Goal: Transaction & Acquisition: Obtain resource

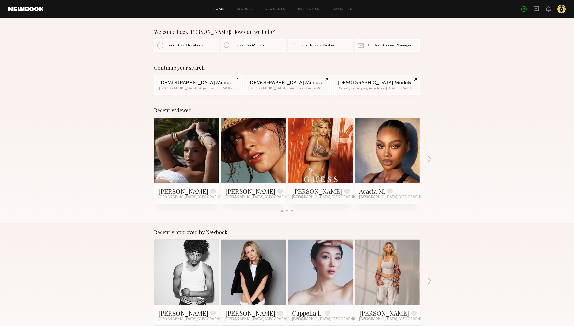
click at [255, 154] on link at bounding box center [254, 150] width 32 height 65
click at [194, 159] on link at bounding box center [187, 150] width 32 height 65
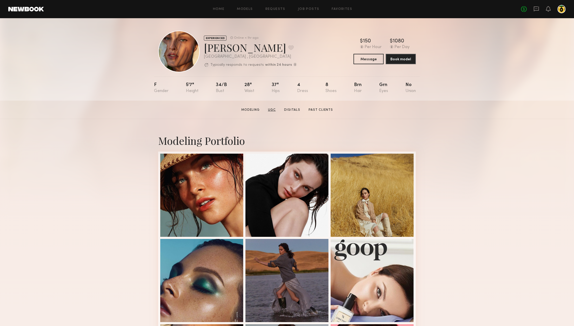
click at [271, 108] on link "UGC" at bounding box center [272, 110] width 12 height 5
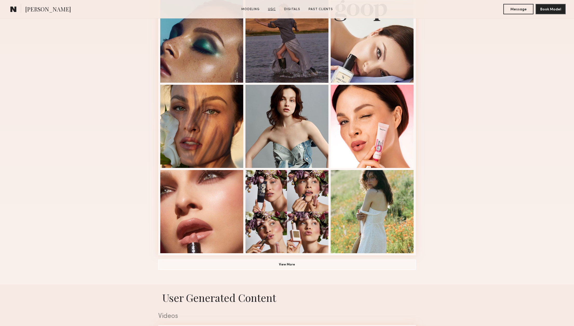
scroll to position [492, 0]
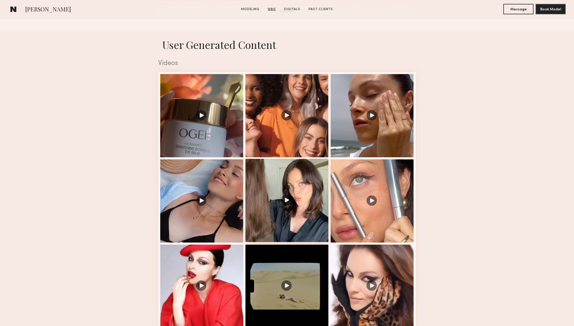
click at [292, 187] on div at bounding box center [287, 200] width 83 height 83
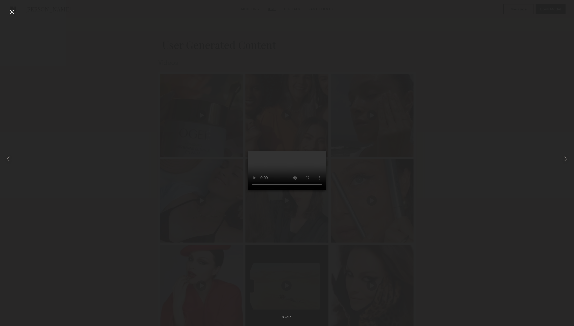
click at [14, 14] on div at bounding box center [12, 12] width 8 height 8
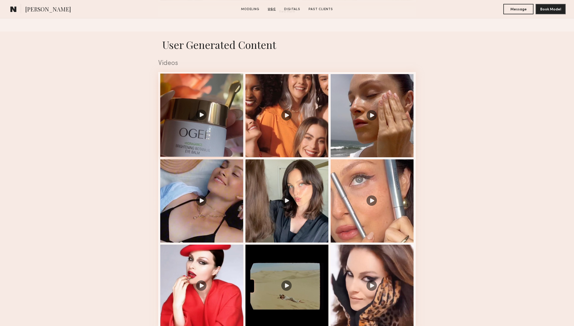
click at [220, 142] on div at bounding box center [201, 115] width 83 height 83
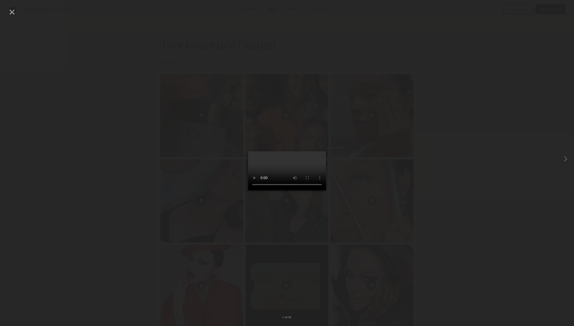
click at [189, 149] on div at bounding box center [287, 158] width 574 height 301
